Goal: Information Seeking & Learning: Learn about a topic

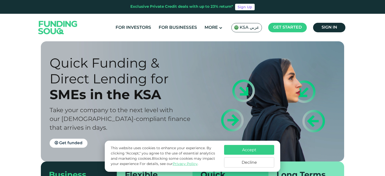
click at [261, 152] on button "Accept" at bounding box center [249, 150] width 50 height 10
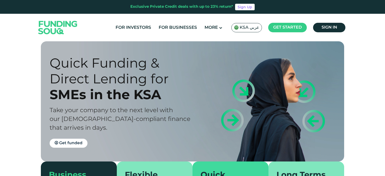
click at [255, 30] on span "KSA عربي" at bounding box center [250, 28] width 20 height 6
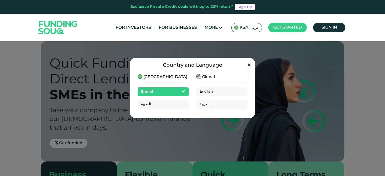
click at [248, 67] on icon at bounding box center [249, 64] width 4 height 5
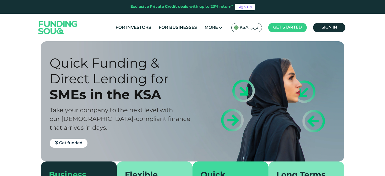
click at [207, 38] on div "For Investors For Businesses More About Us KSA عربي" at bounding box center [192, 28] width 311 height 28
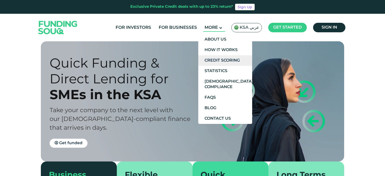
click at [233, 60] on link "Credit Scoring" at bounding box center [225, 60] width 54 height 11
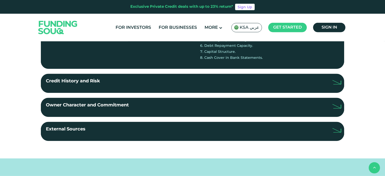
scroll to position [163, 0]
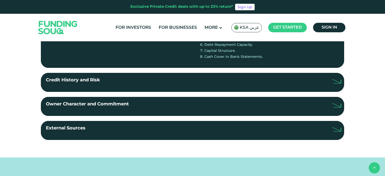
click at [338, 81] on img at bounding box center [337, 81] width 9 height 5
click at [0, 0] on input "Credit History and Risk" at bounding box center [0, 0] width 0 height 0
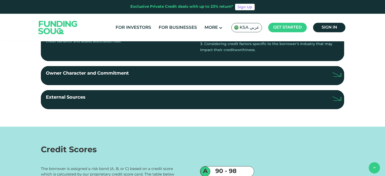
scroll to position [239, 0]
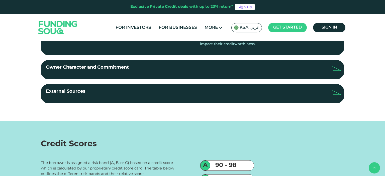
click at [308, 97] on label "External Sources" at bounding box center [192, 93] width 303 height 19
click at [0, 0] on input "External Sources" at bounding box center [0, 0] width 0 height 0
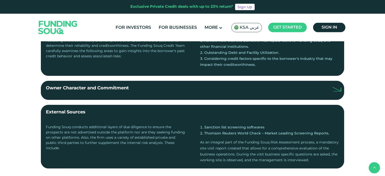
scroll to position [0, 0]
